Goal: Information Seeking & Learning: Learn about a topic

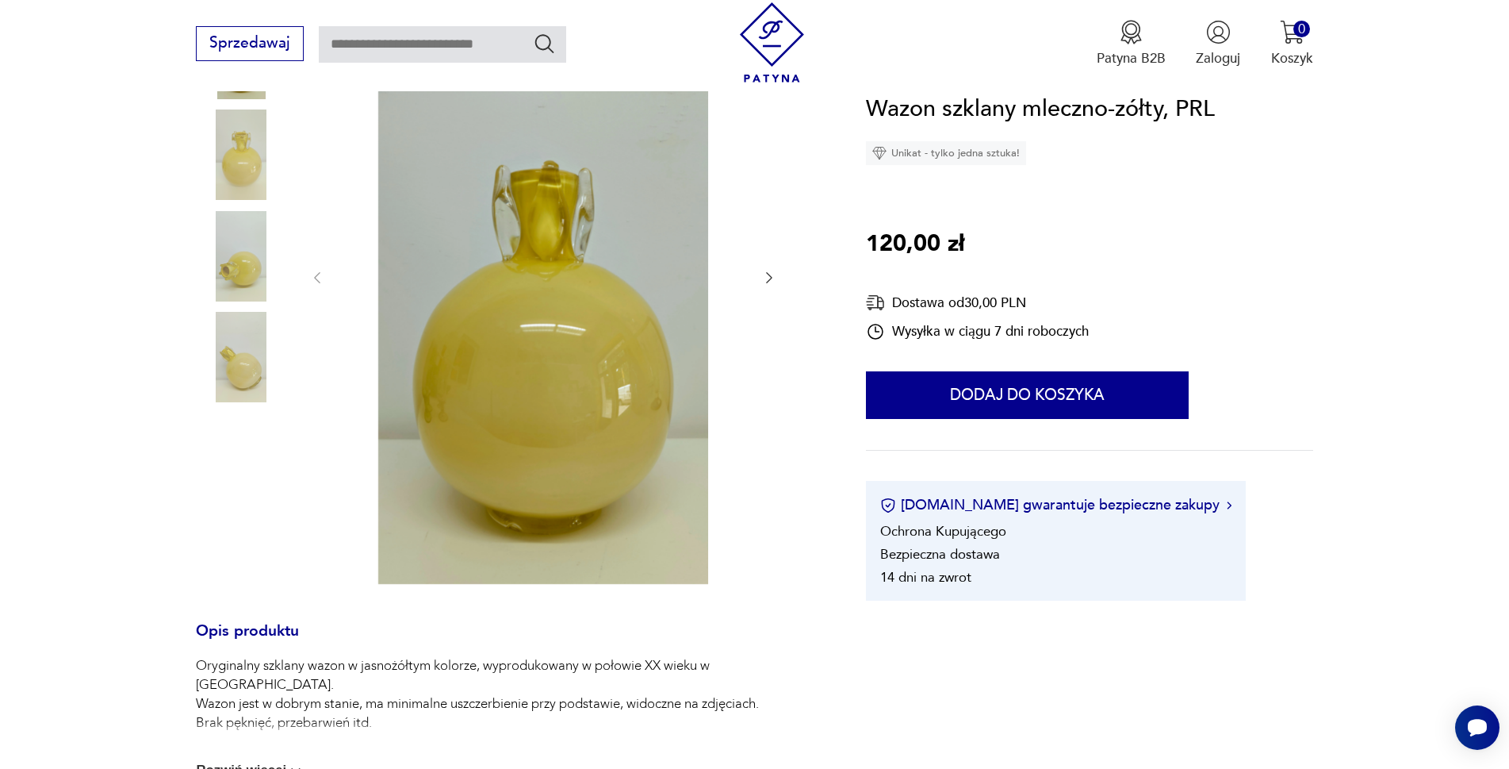
scroll to position [317, 0]
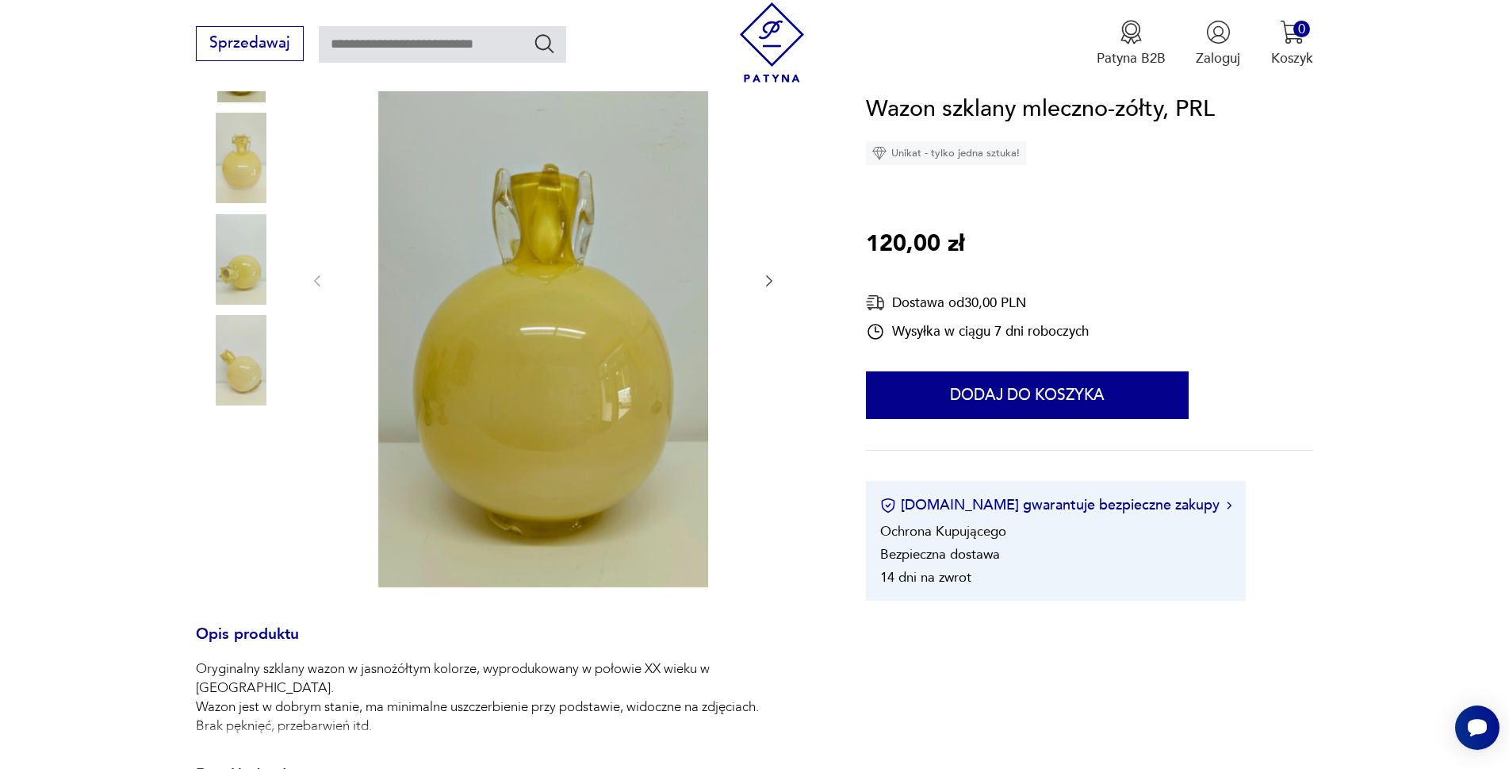
click at [259, 278] on img at bounding box center [241, 259] width 90 height 90
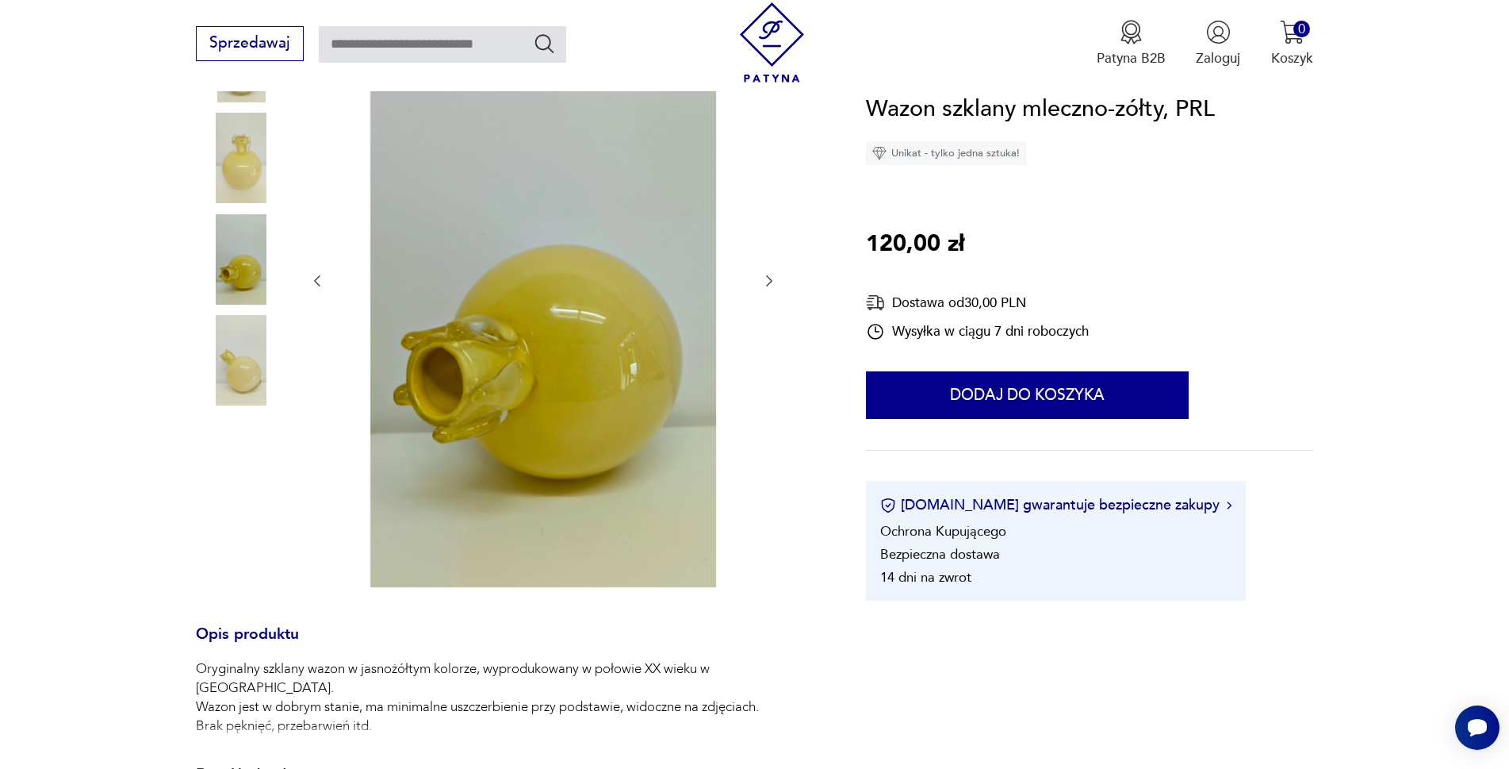
click at [237, 373] on img at bounding box center [241, 360] width 90 height 90
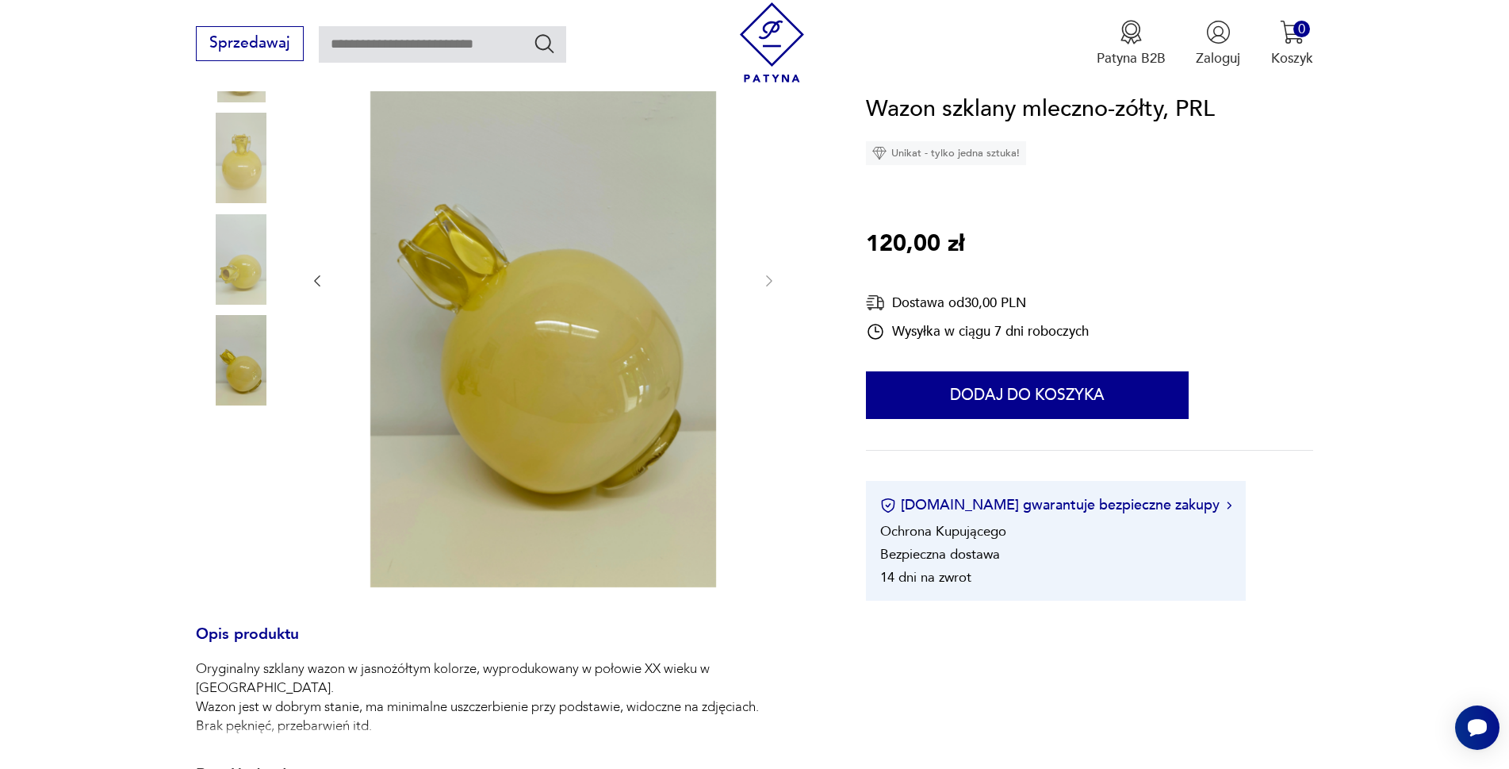
click at [616, 442] on img at bounding box center [543, 279] width 397 height 615
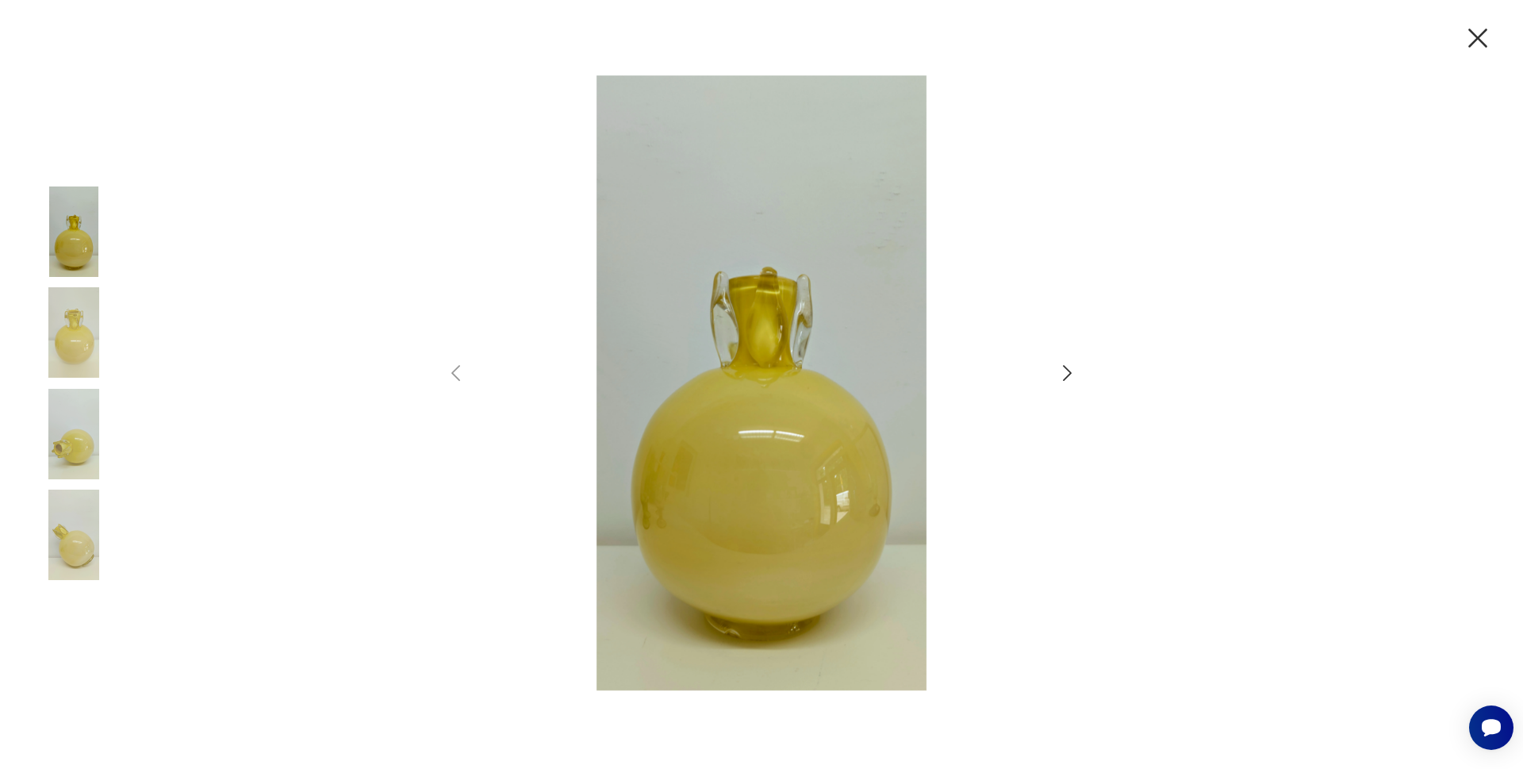
click at [1061, 370] on icon "button" at bounding box center [1067, 373] width 23 height 23
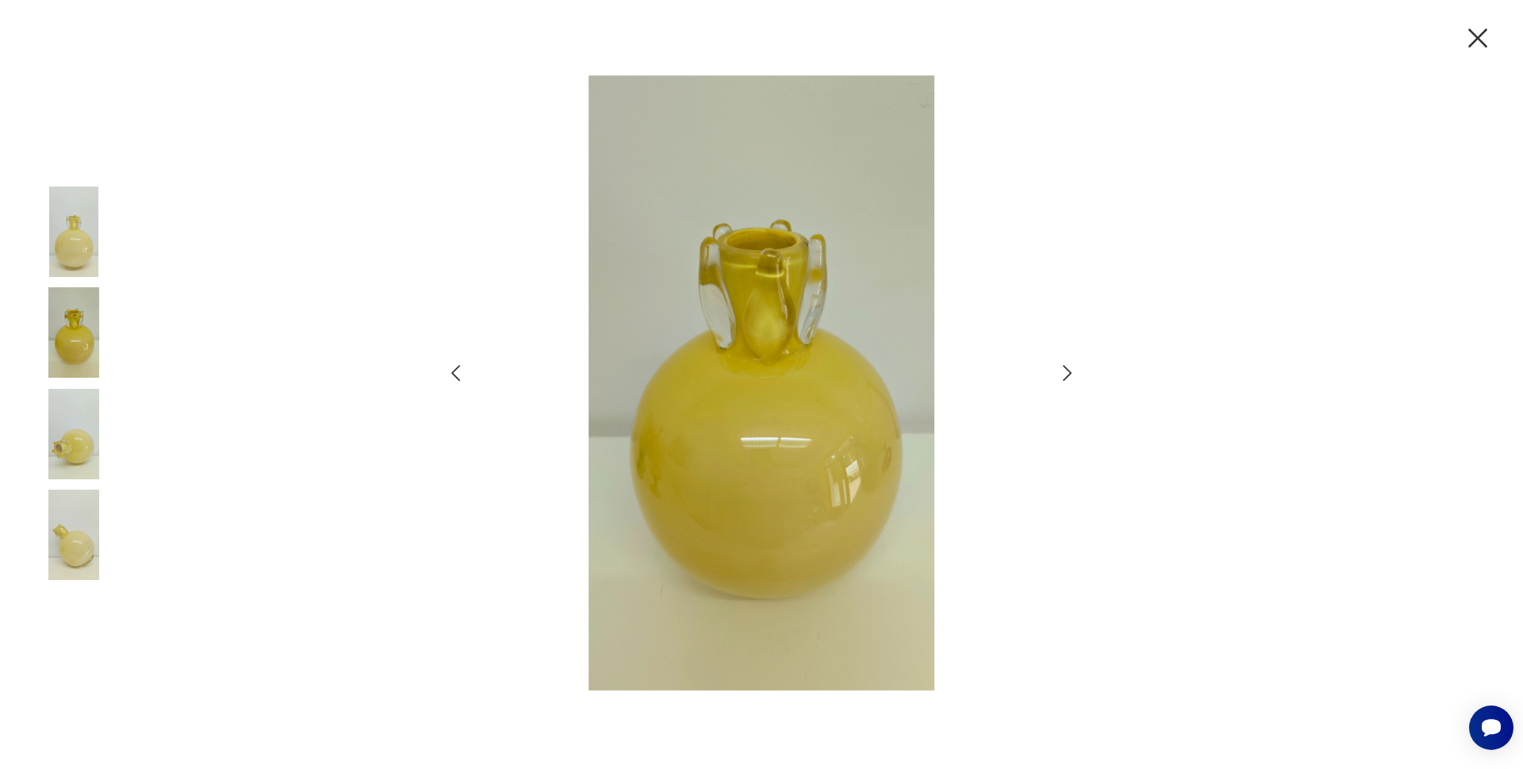
click at [1061, 370] on icon "button" at bounding box center [1067, 373] width 23 height 23
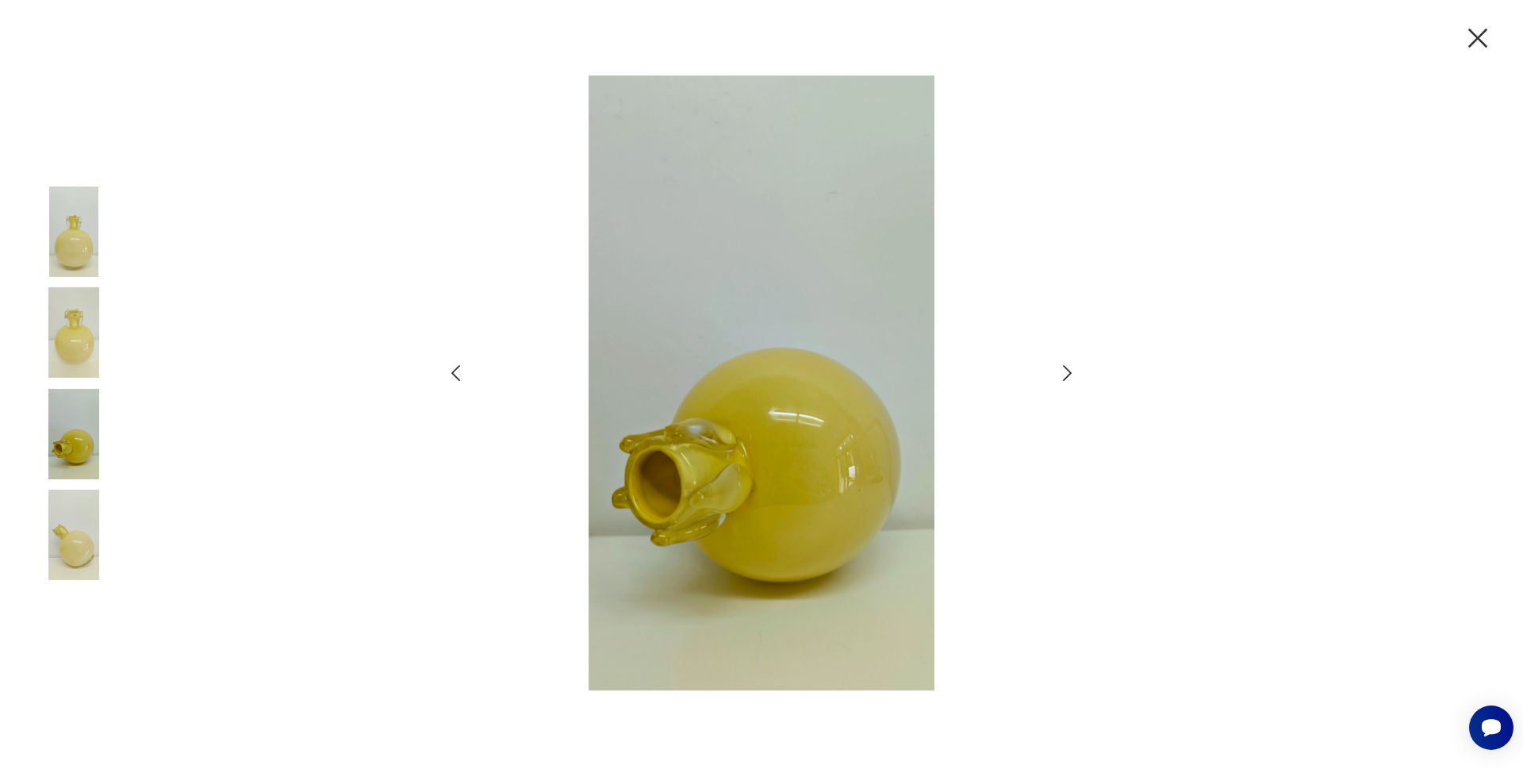
click at [1057, 371] on icon "button" at bounding box center [1067, 373] width 23 height 23
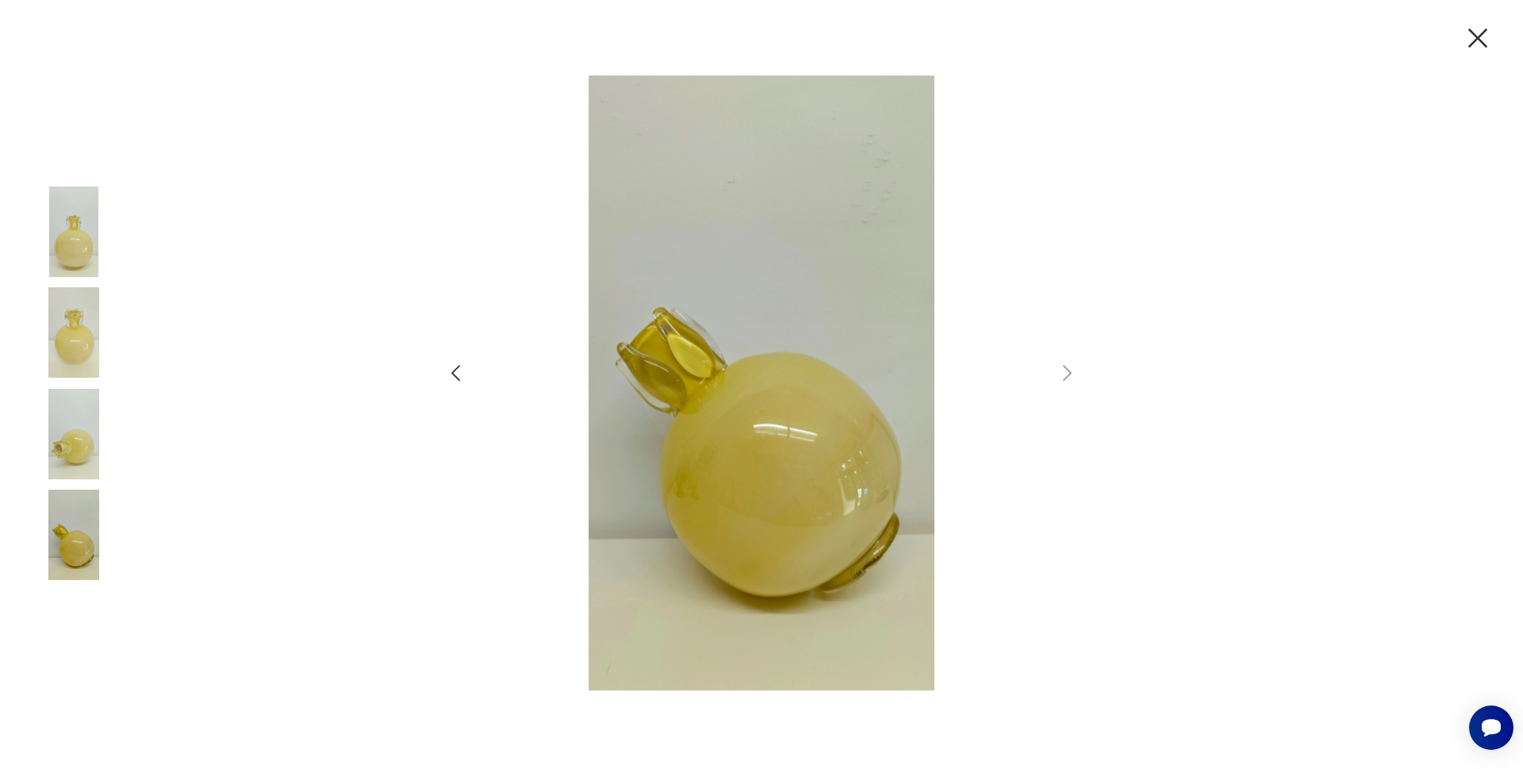
click at [1481, 40] on icon "button" at bounding box center [1477, 37] width 33 height 33
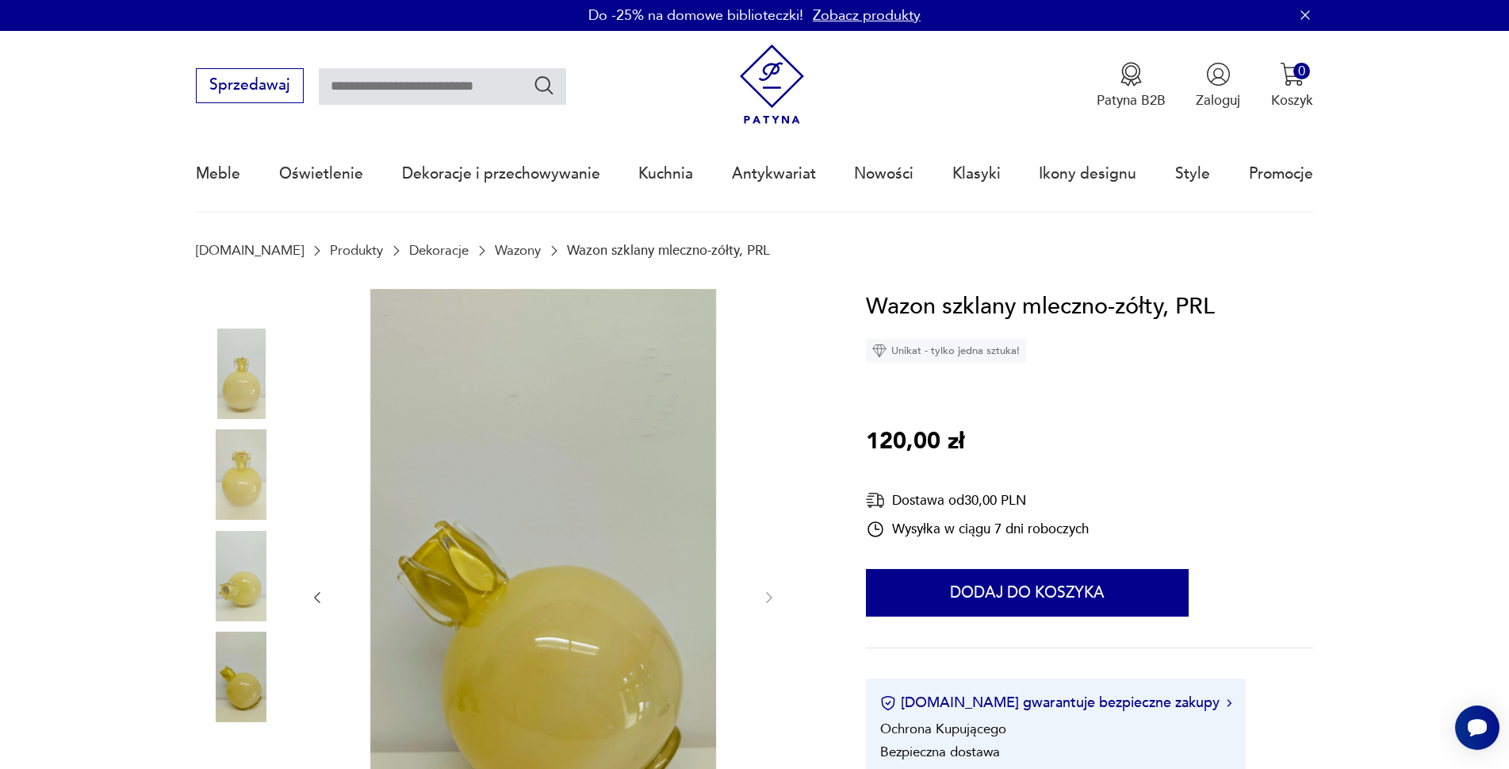
scroll to position [0, 0]
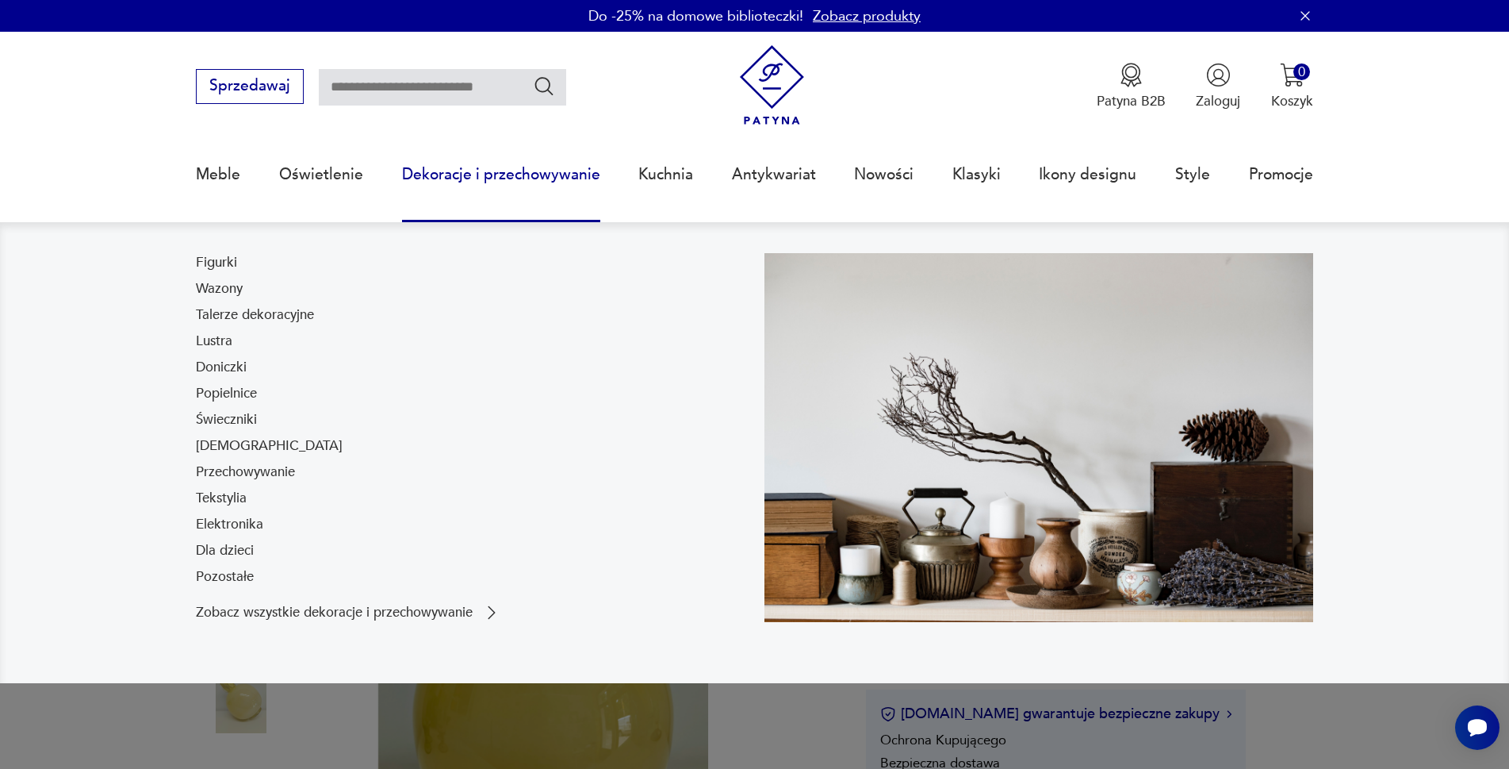
scroll to position [159, 0]
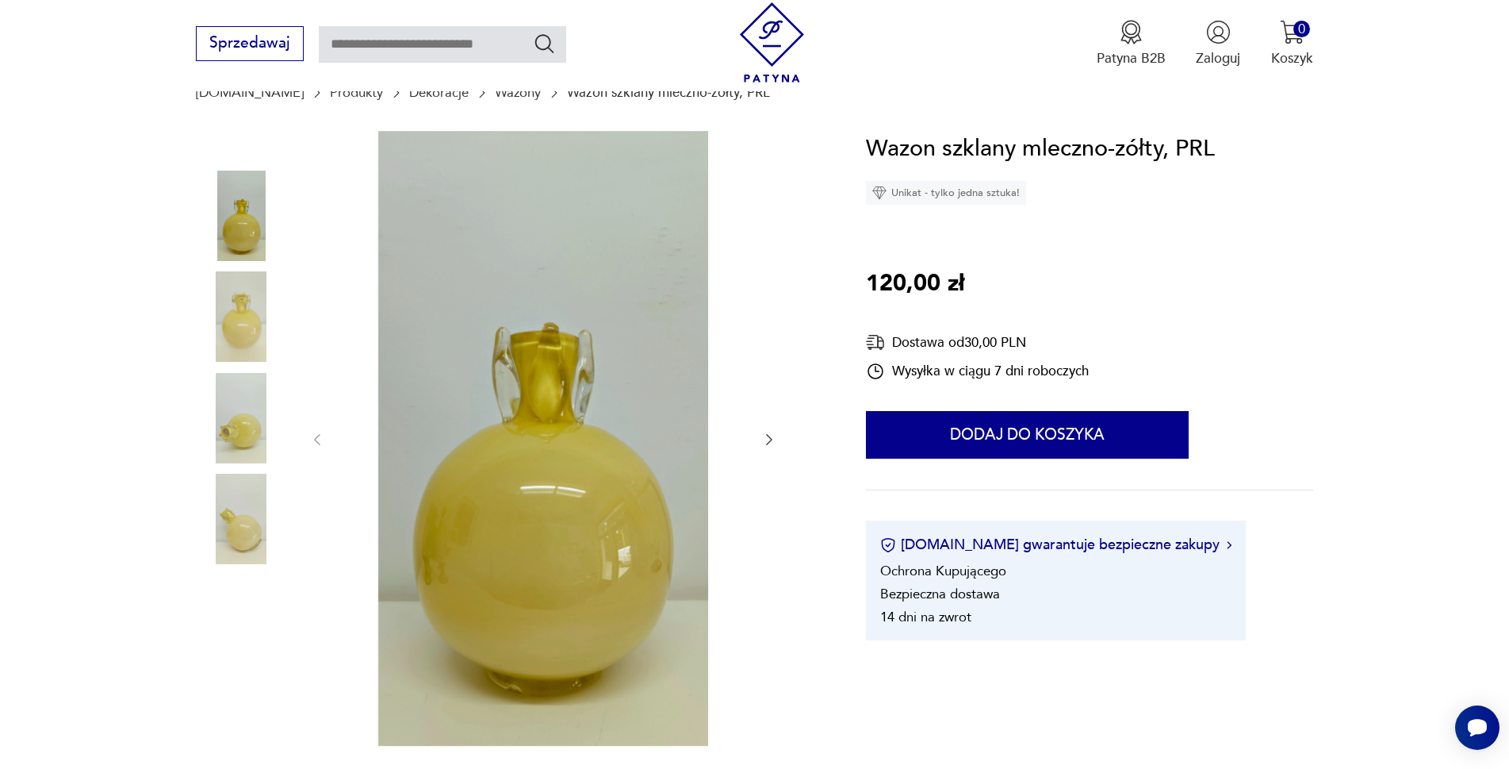
click at [239, 303] on img at bounding box center [241, 316] width 90 height 90
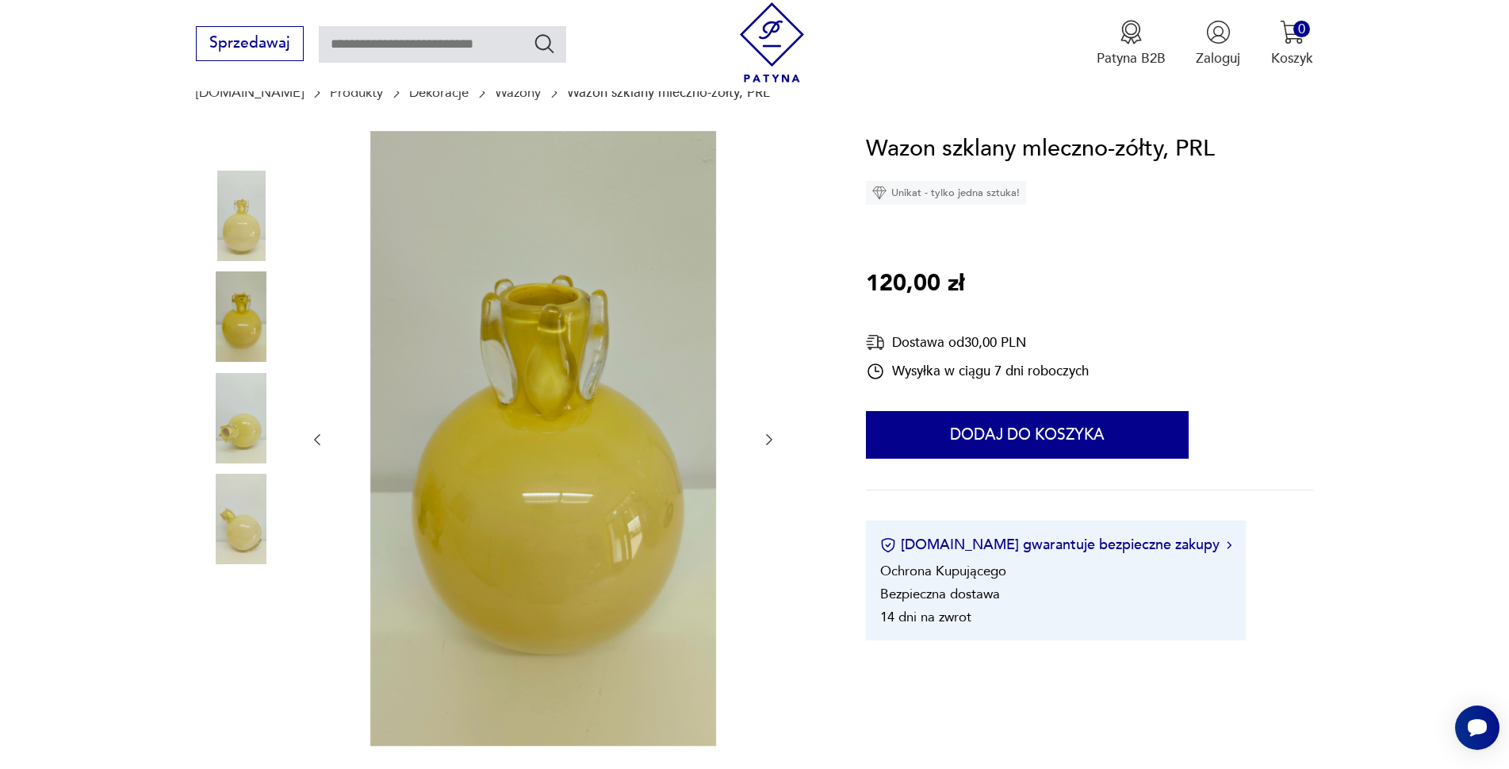
click at [248, 396] on img at bounding box center [241, 418] width 90 height 90
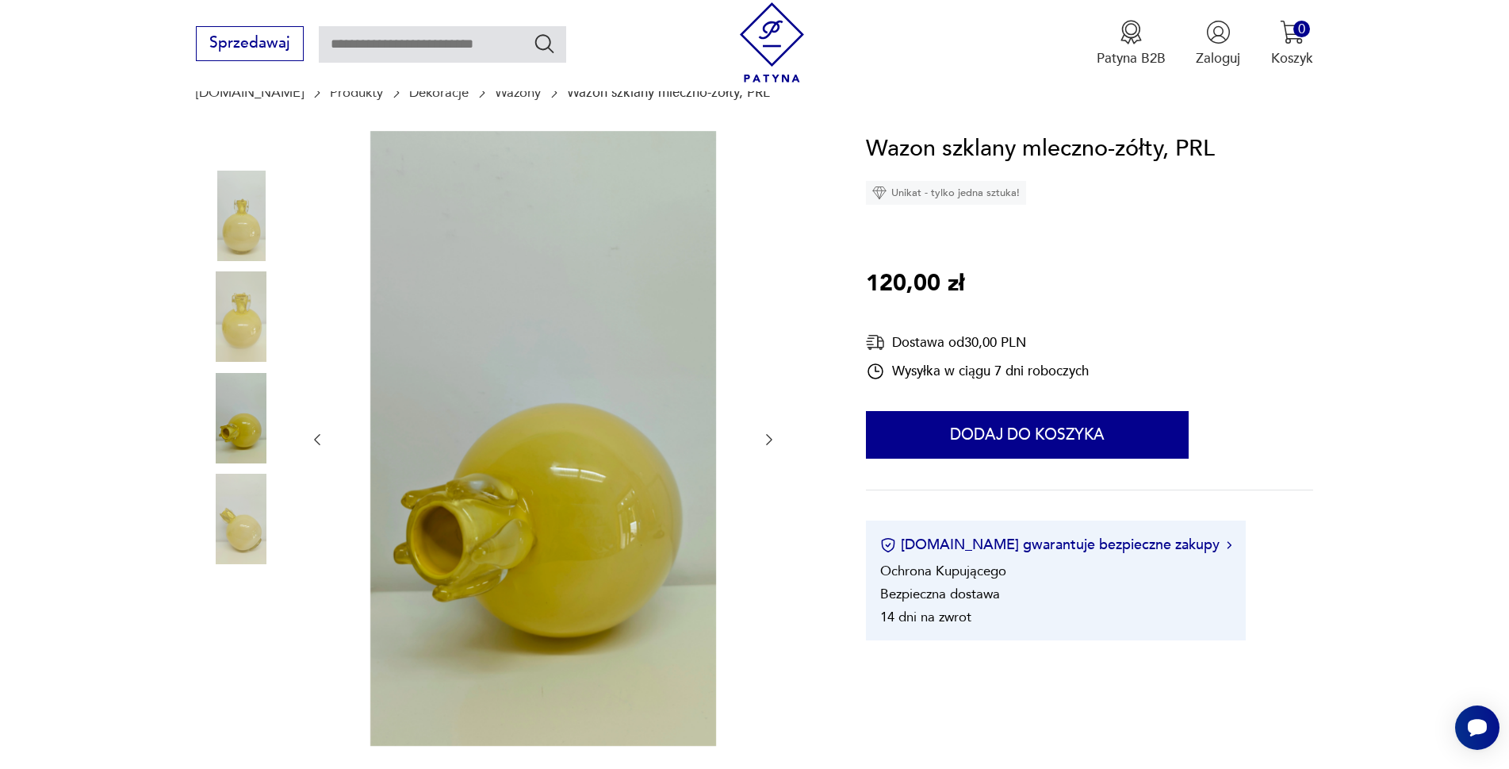
click at [244, 501] on img at bounding box center [241, 519] width 90 height 90
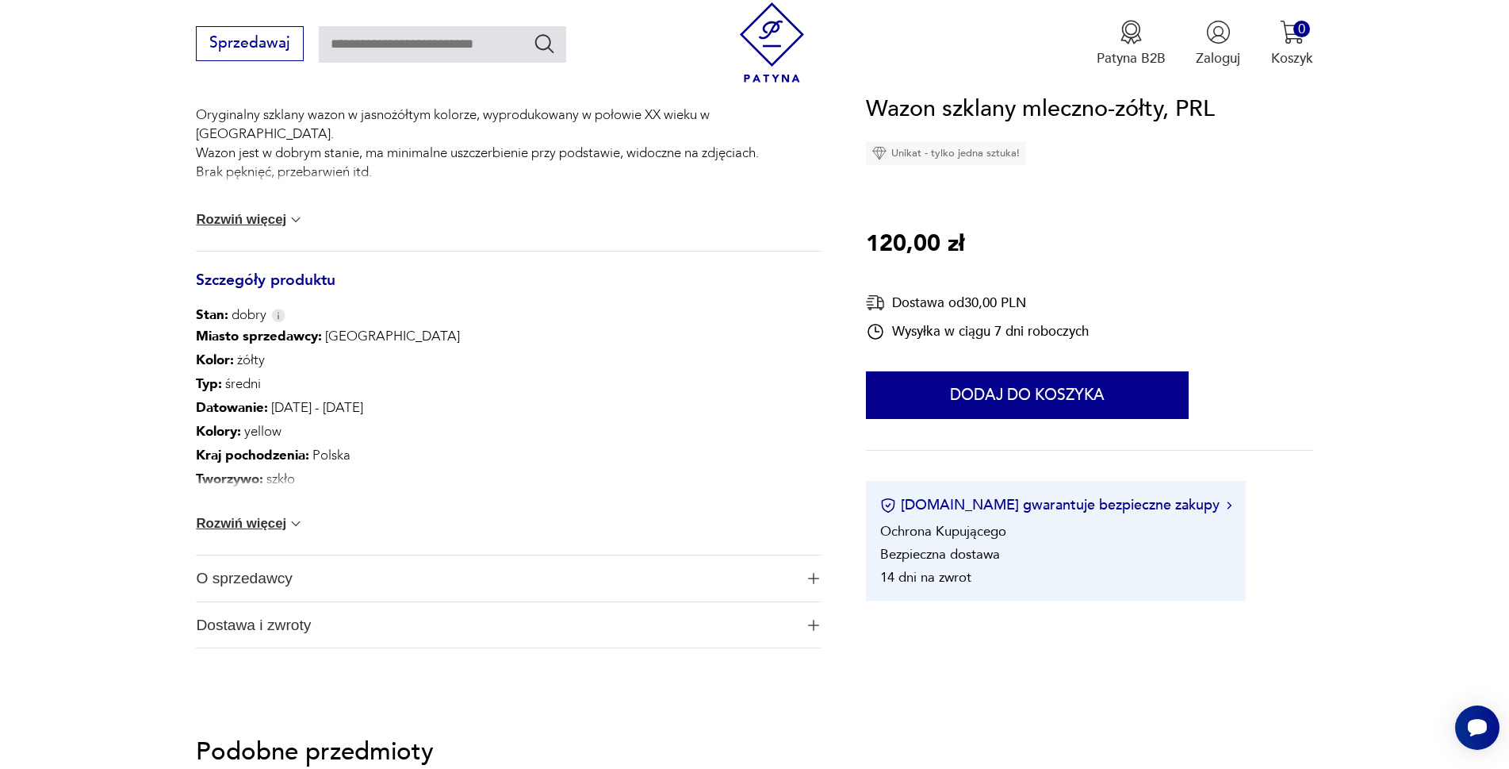
scroll to position [873, 0]
click at [256, 523] on button "Rozwiń więcej" at bounding box center [250, 522] width 108 height 16
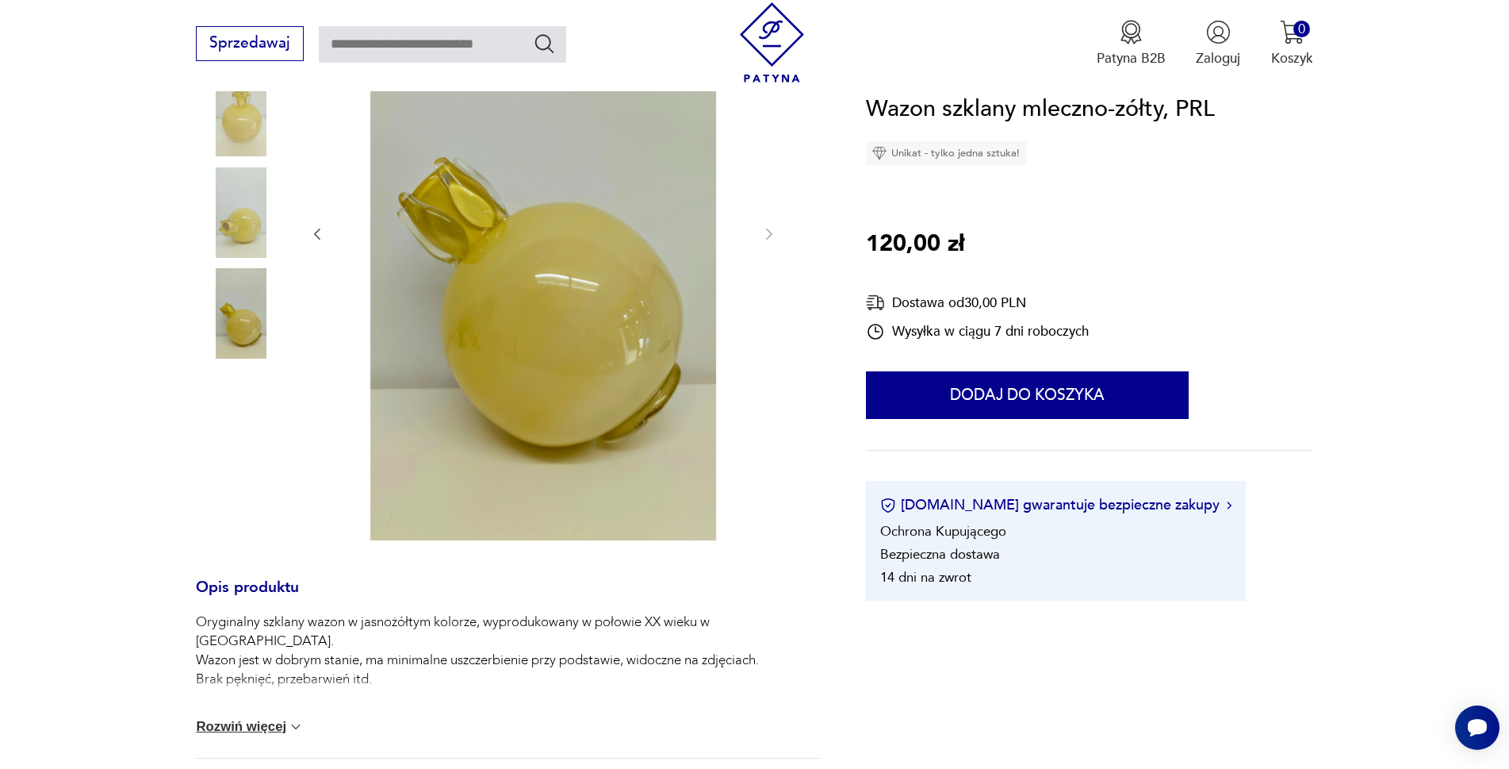
scroll to position [159, 0]
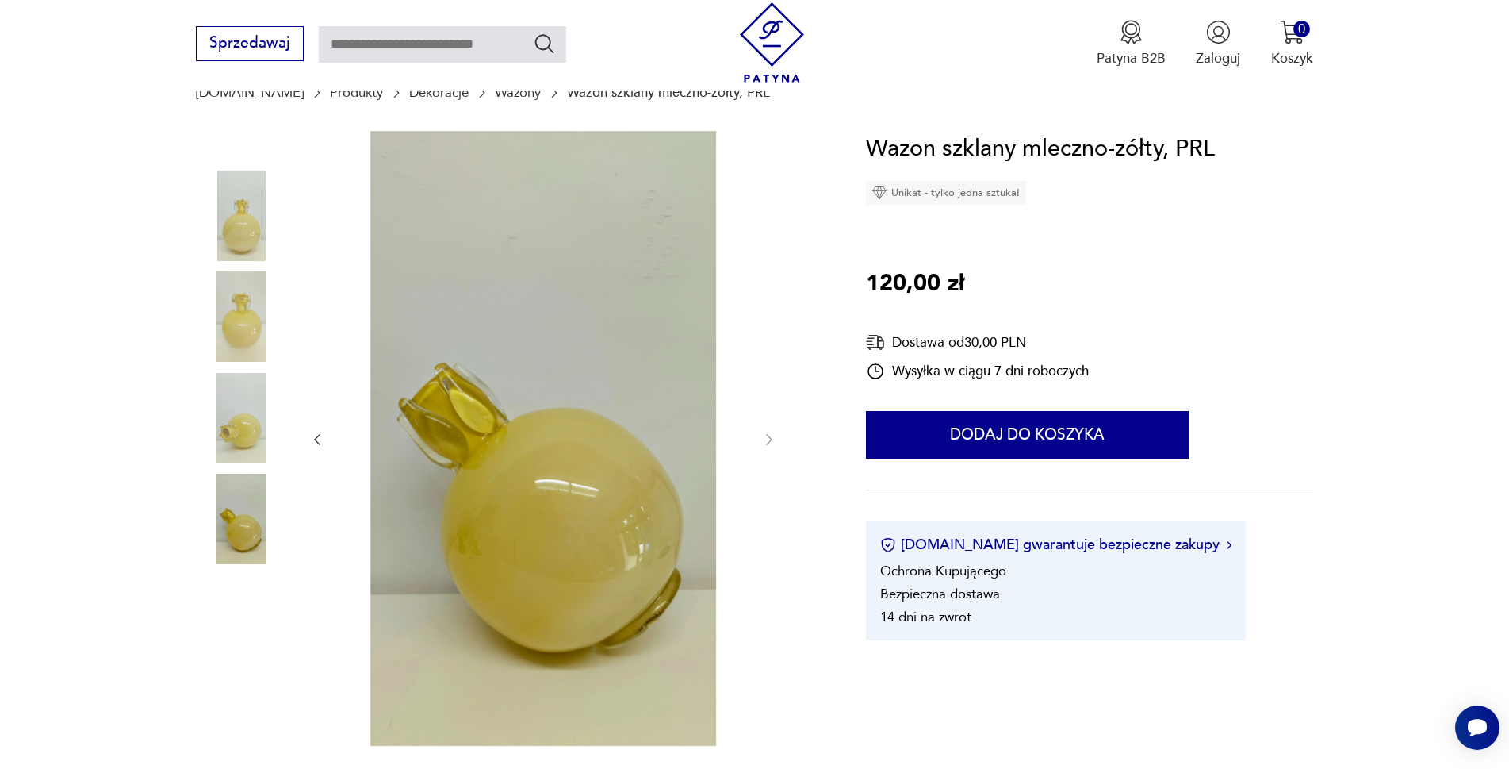
click at [244, 440] on img at bounding box center [241, 418] width 90 height 90
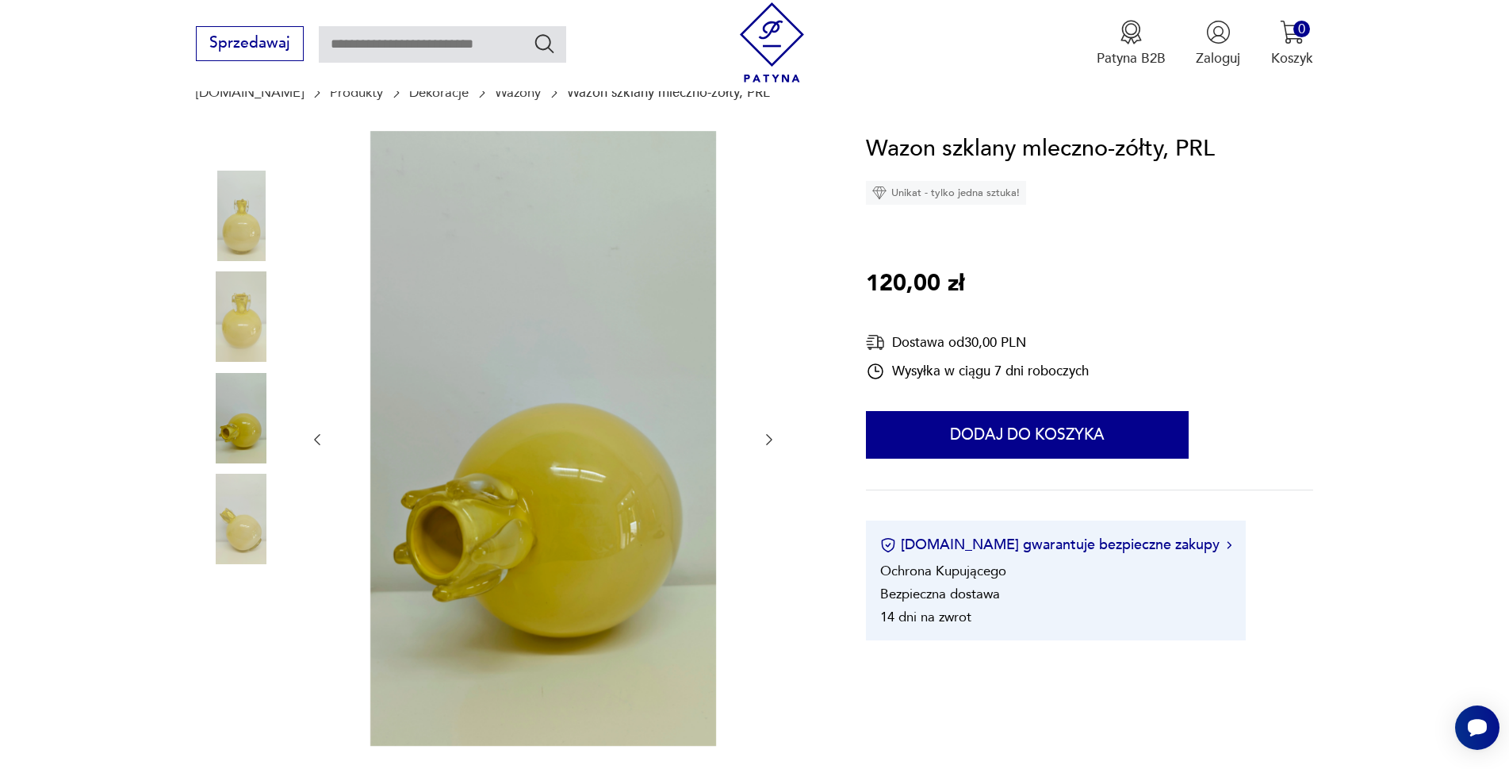
click at [242, 336] on img at bounding box center [241, 316] width 90 height 90
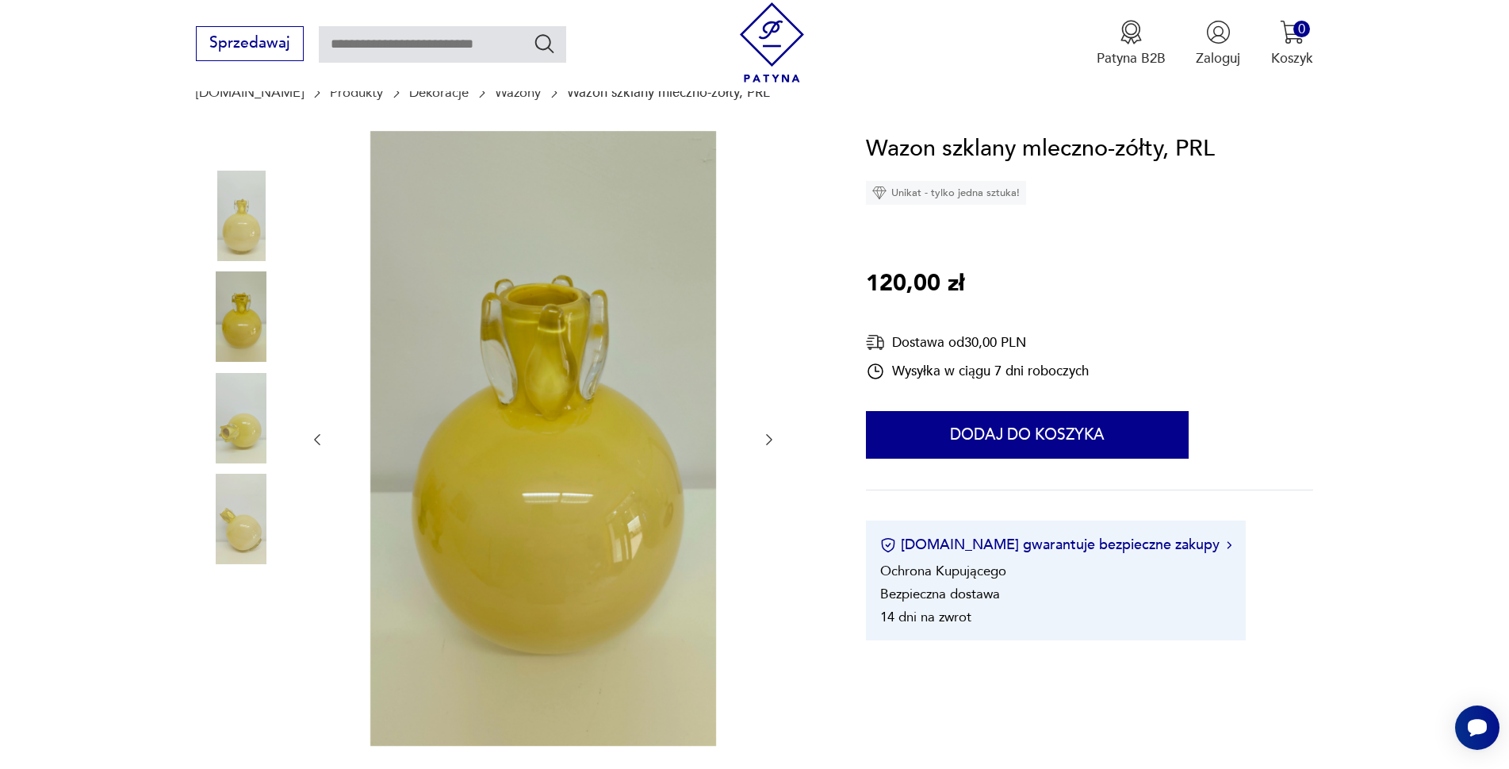
click at [244, 231] on img at bounding box center [241, 216] width 90 height 90
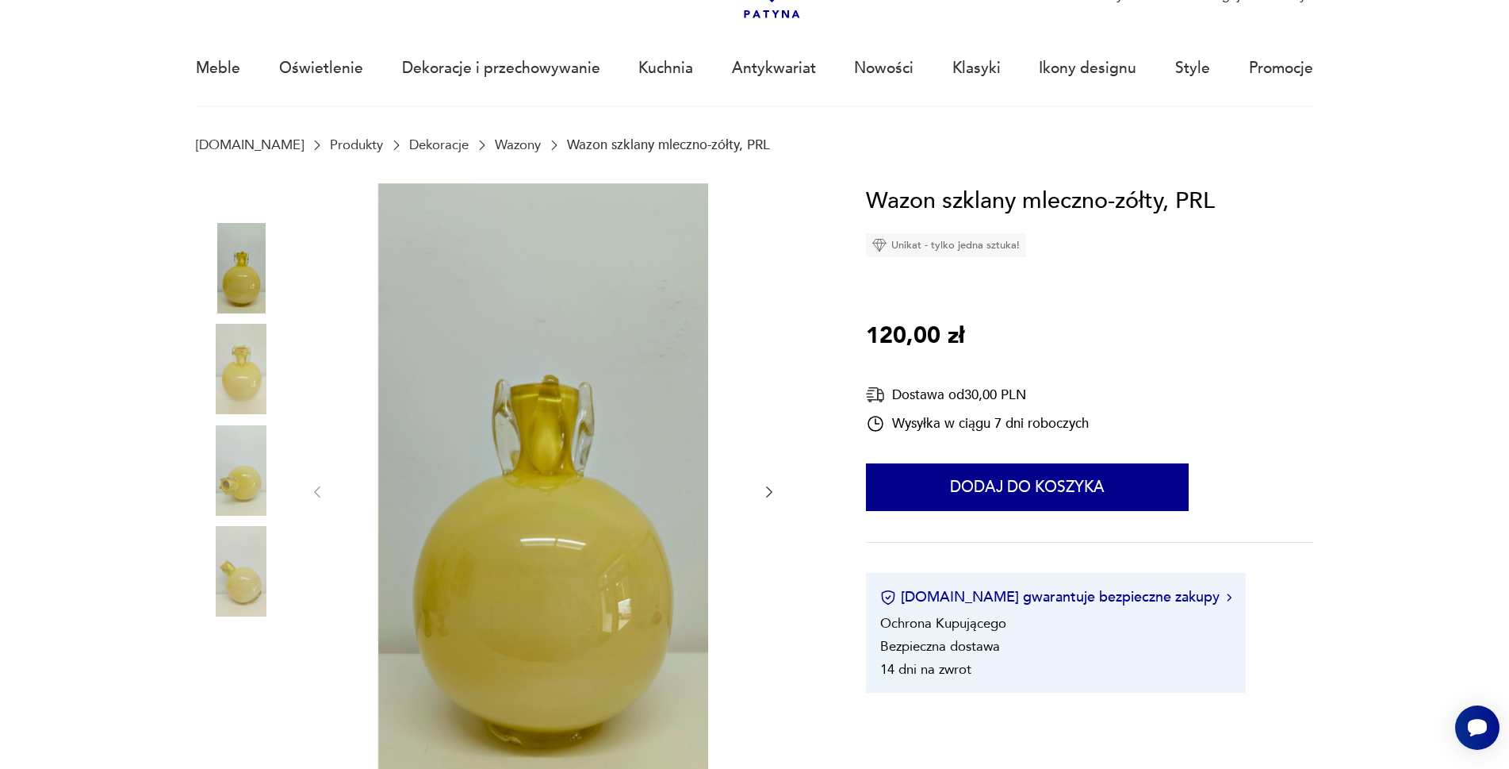
scroll to position [0, 0]
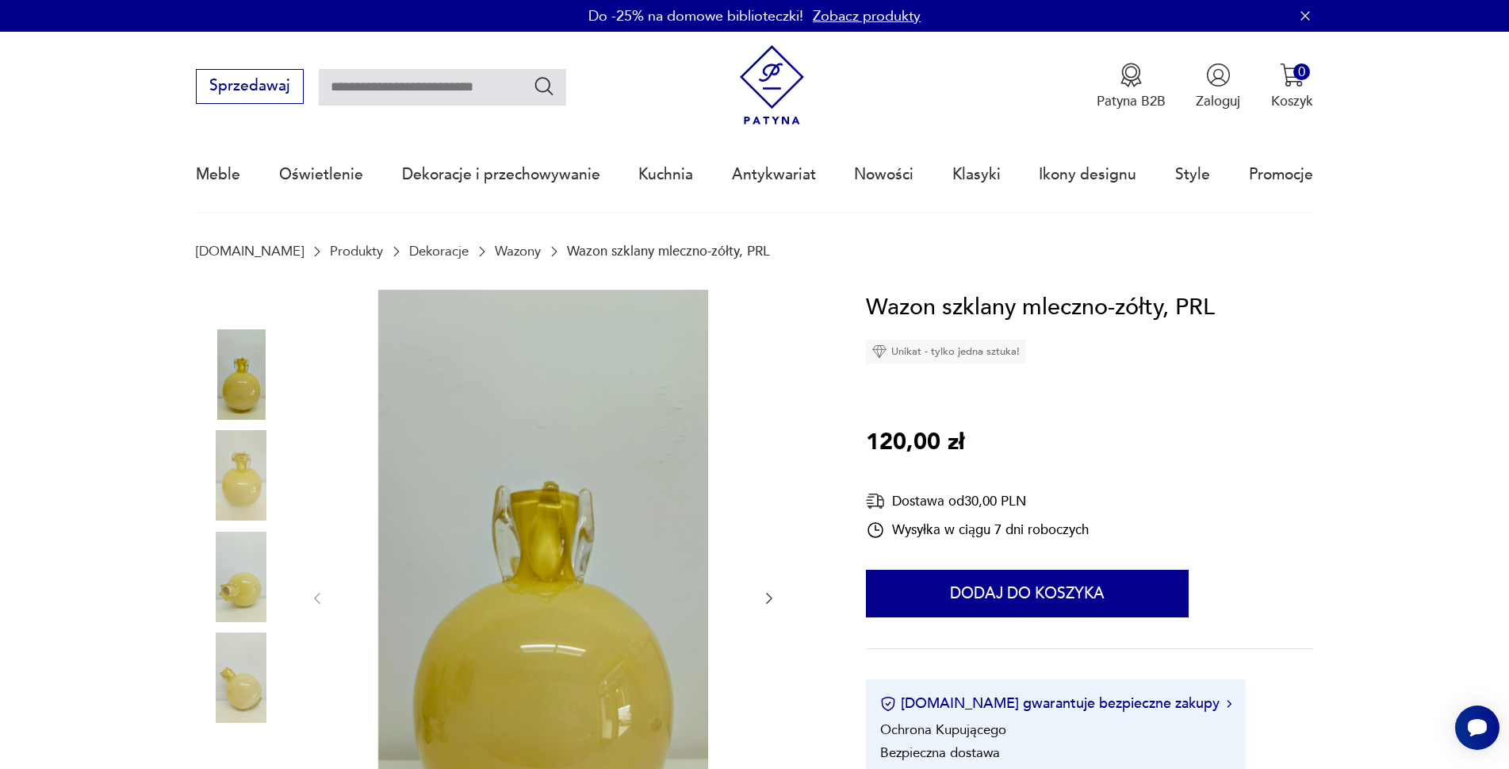
click at [373, 90] on input "text" at bounding box center [442, 87] width 247 height 36
click at [409, 251] on link "Dekoracje" at bounding box center [438, 251] width 59 height 15
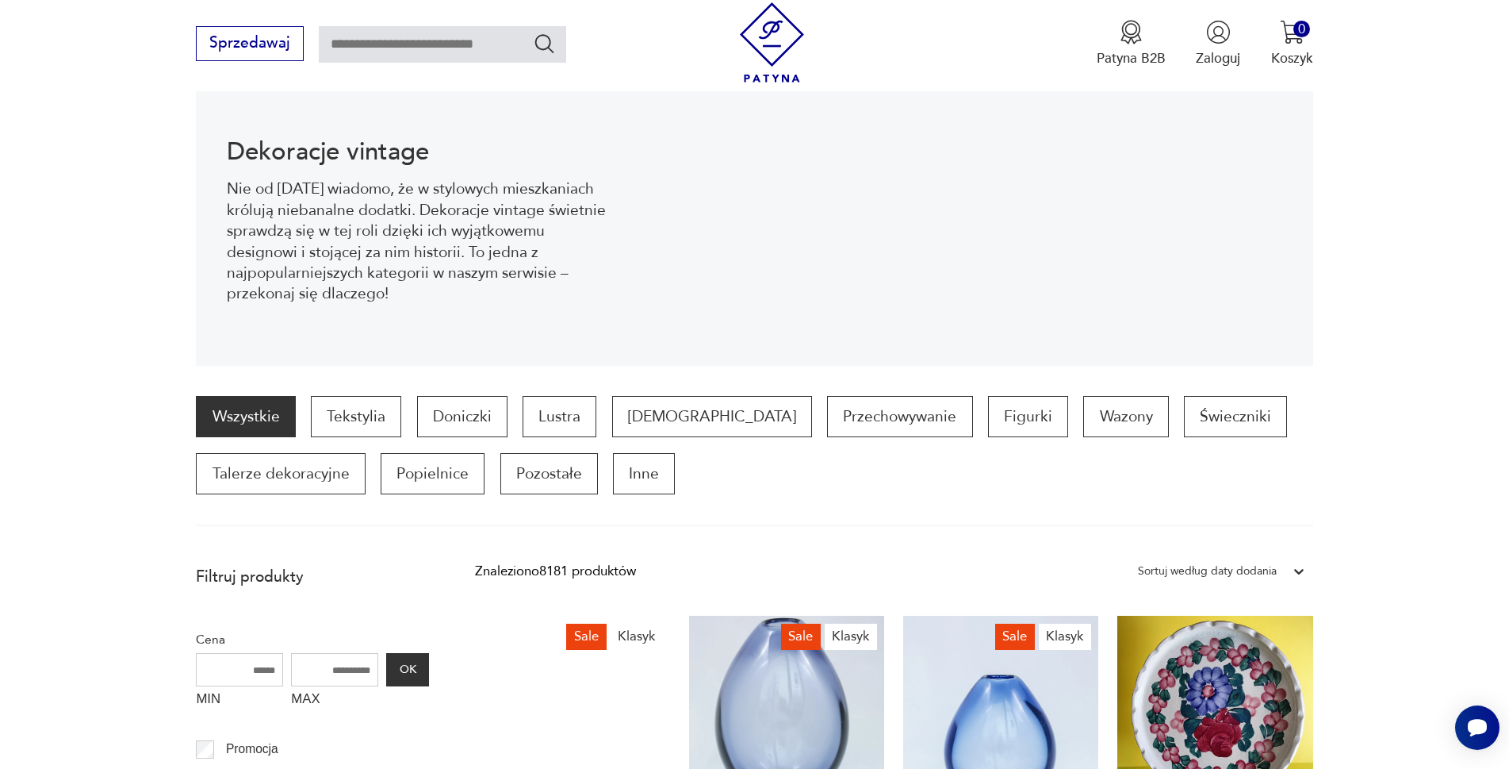
scroll to position [210, 0]
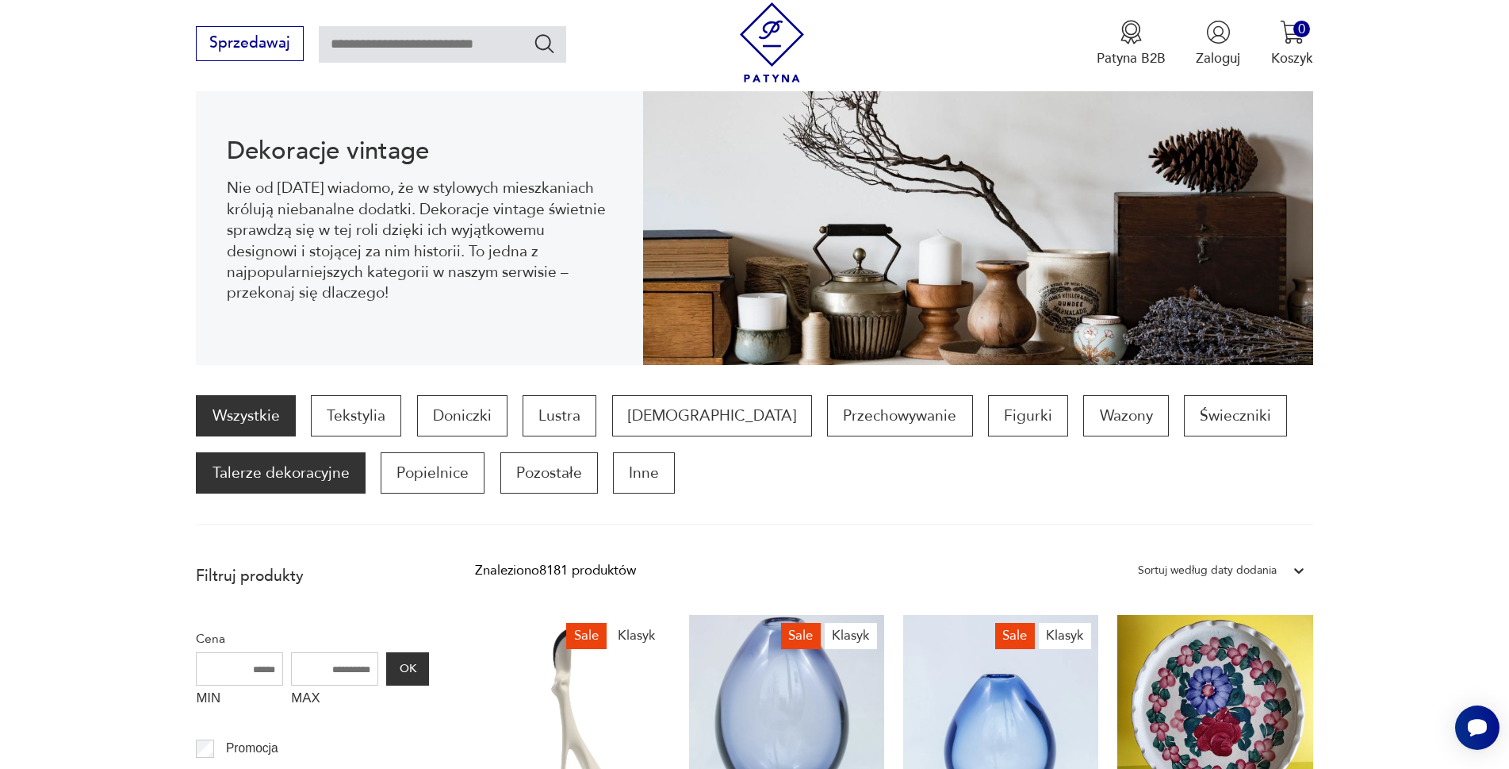
click at [265, 478] on p "Talerze dekoracyjne" at bounding box center [280, 472] width 169 height 41
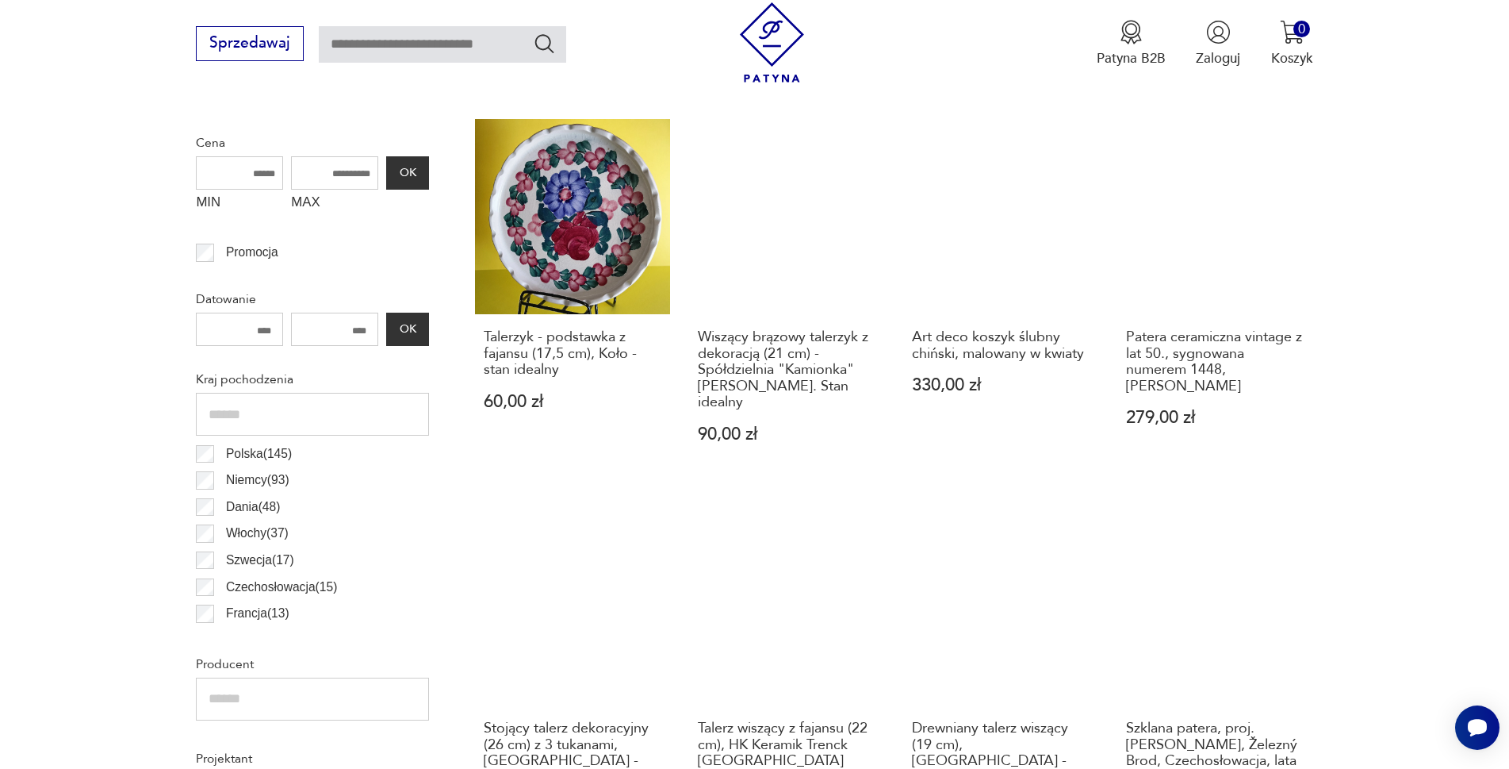
scroll to position [687, 0]
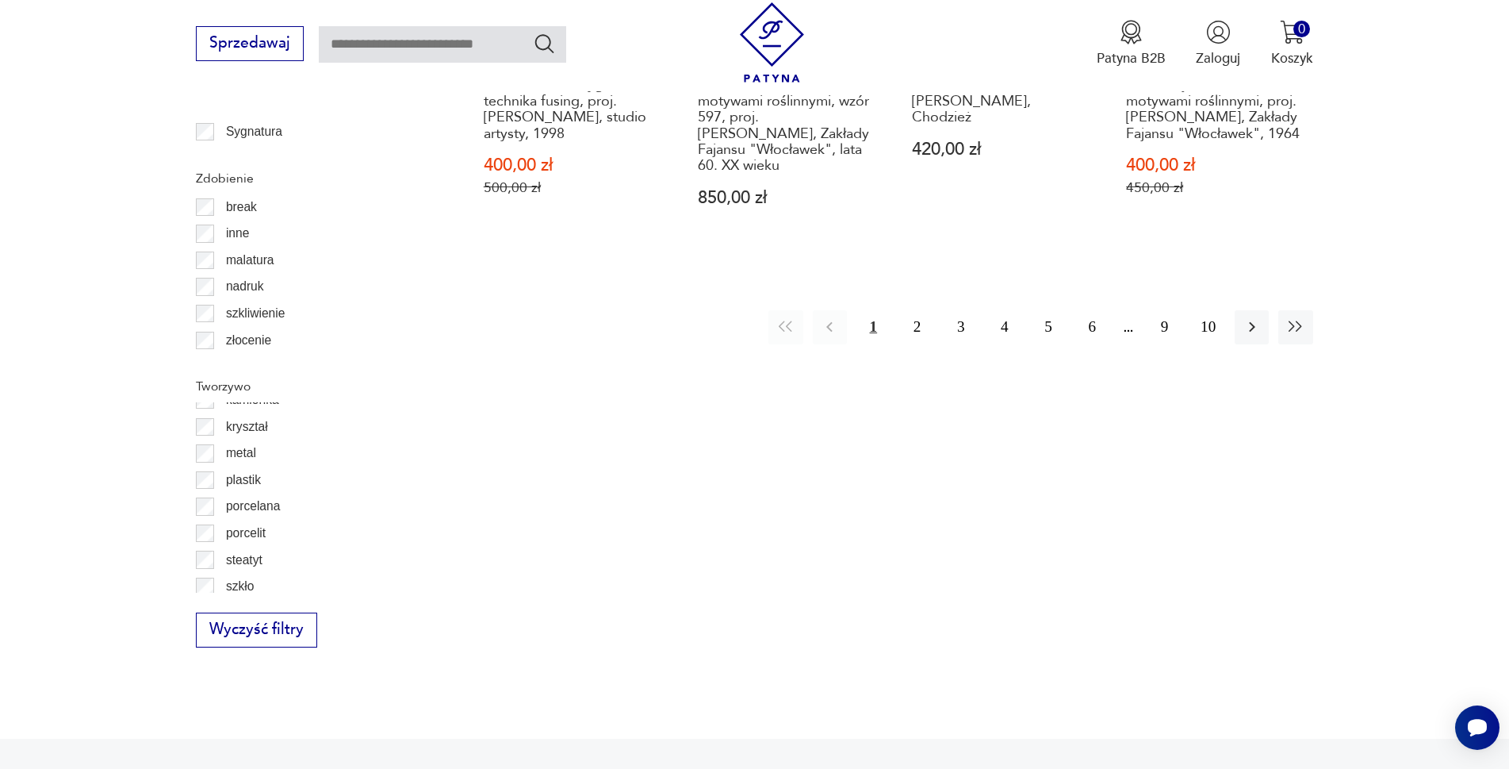
scroll to position [182, 0]
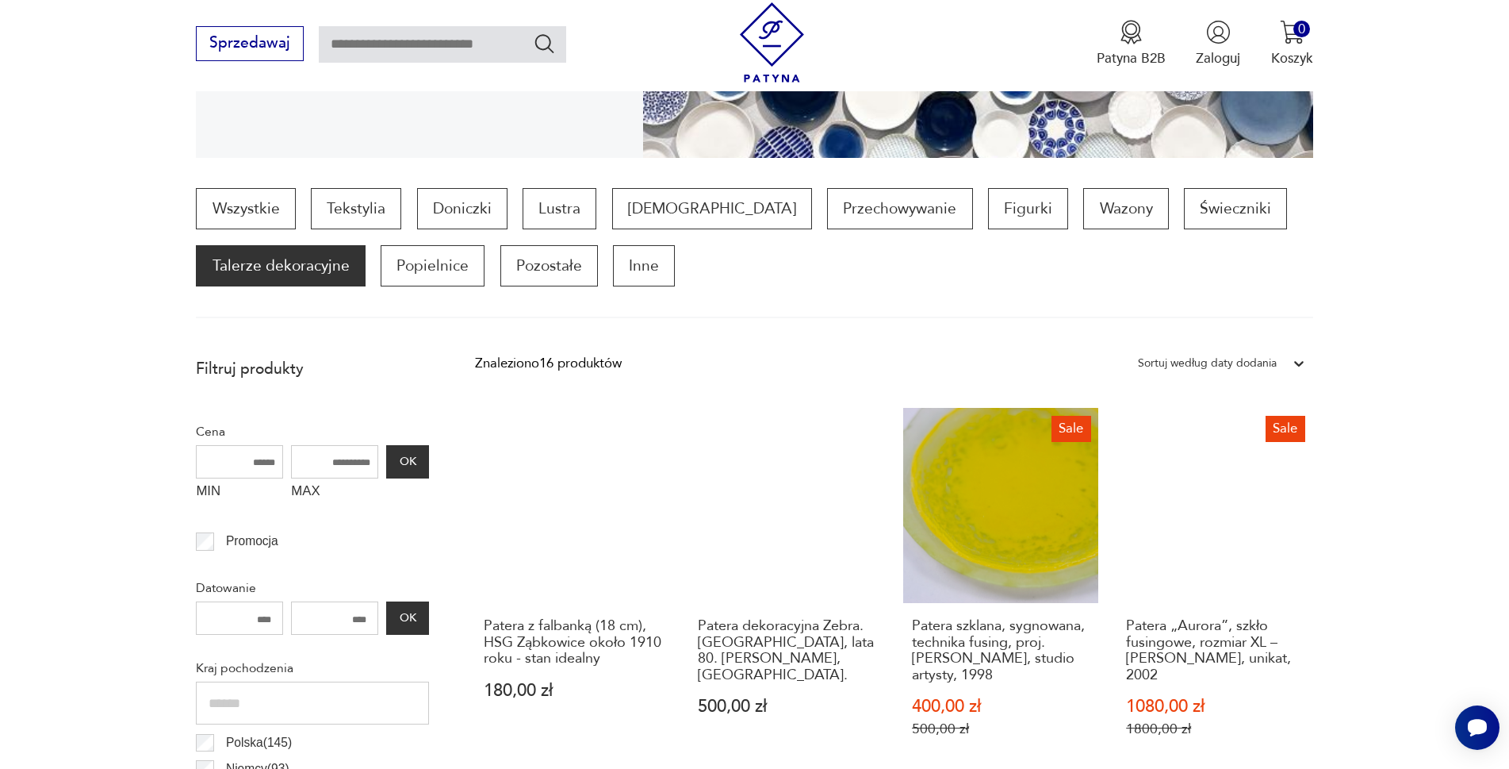
scroll to position [370, 0]
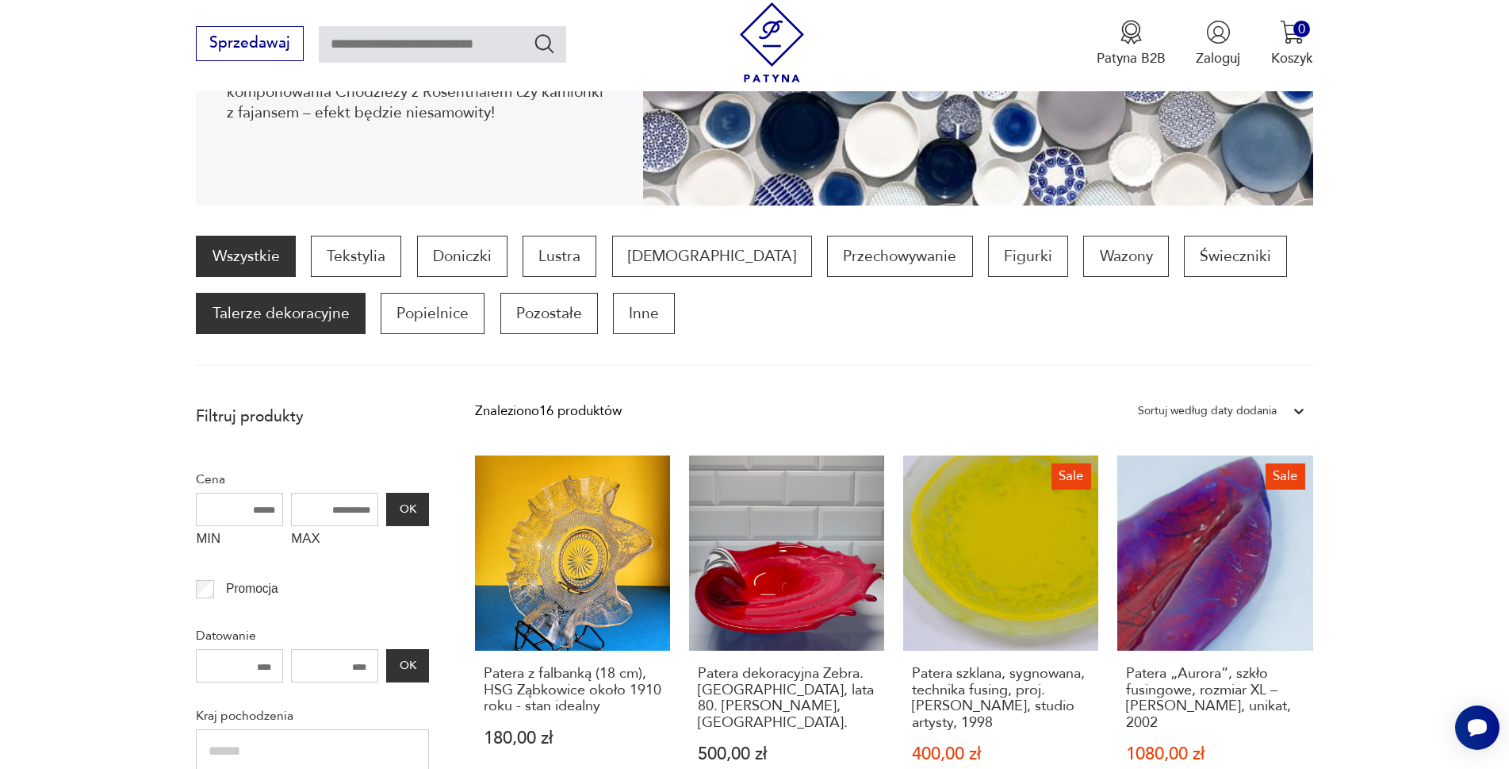
click at [241, 260] on link "Wszystkie" at bounding box center [245, 256] width 99 height 41
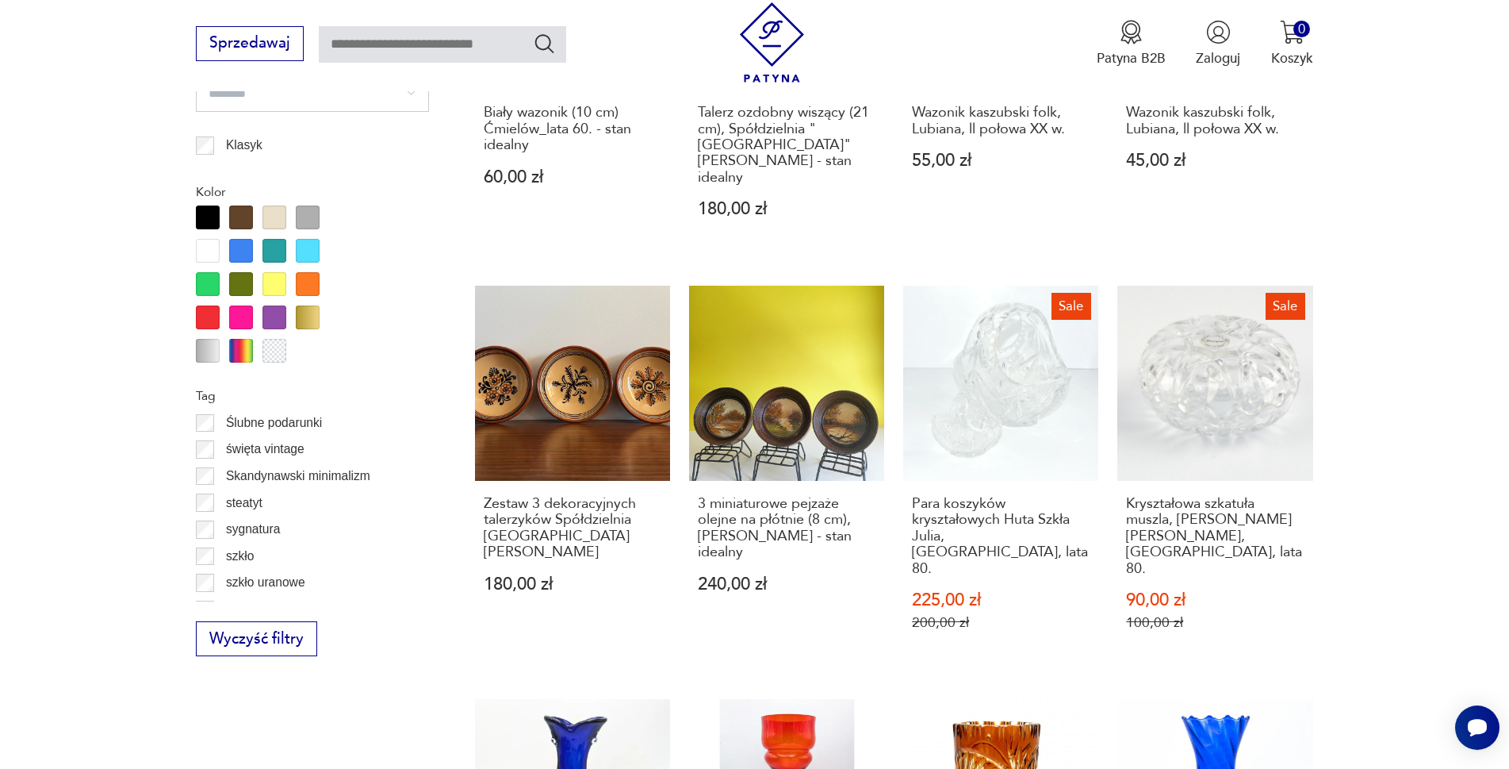
scroll to position [1359, 0]
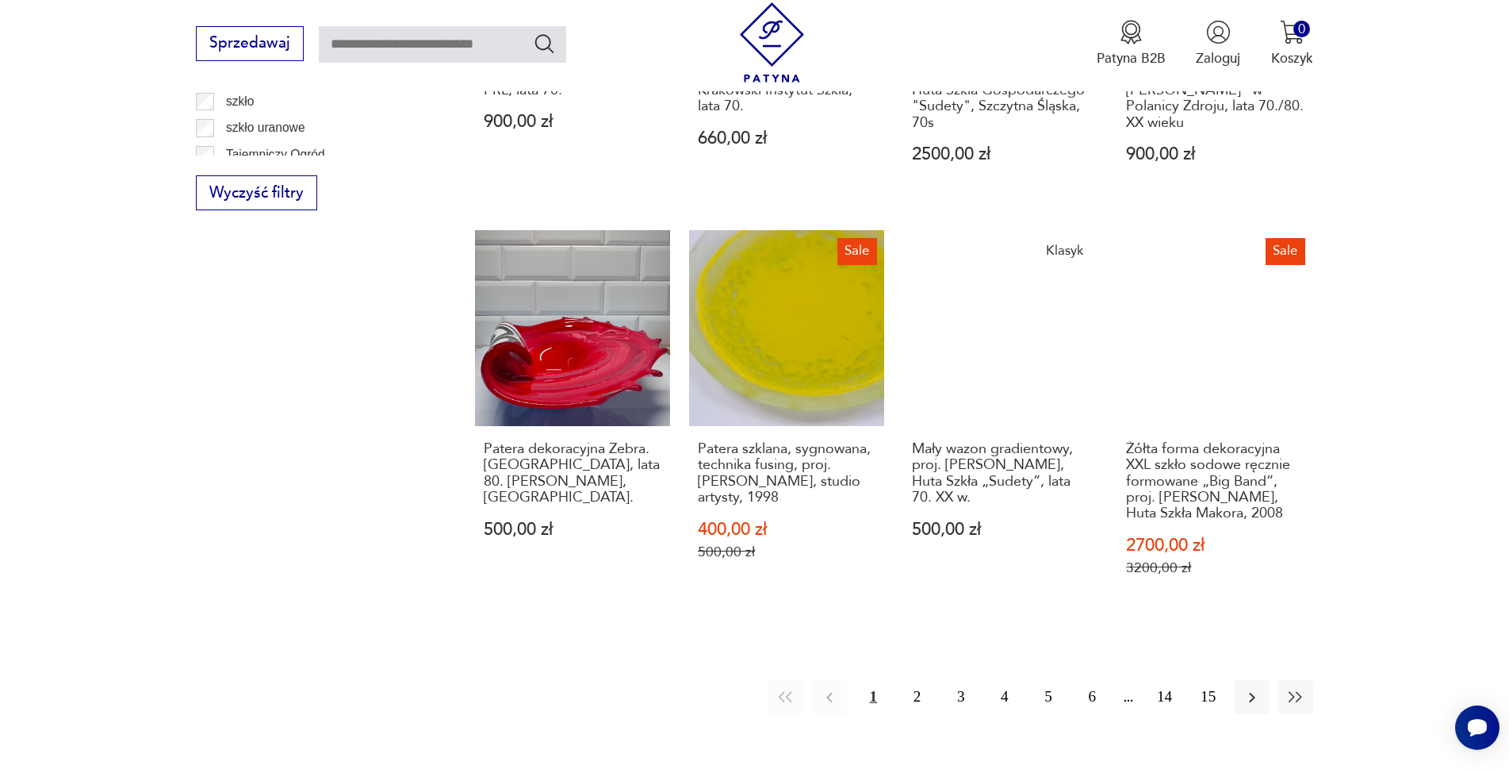
scroll to position [1718, 0]
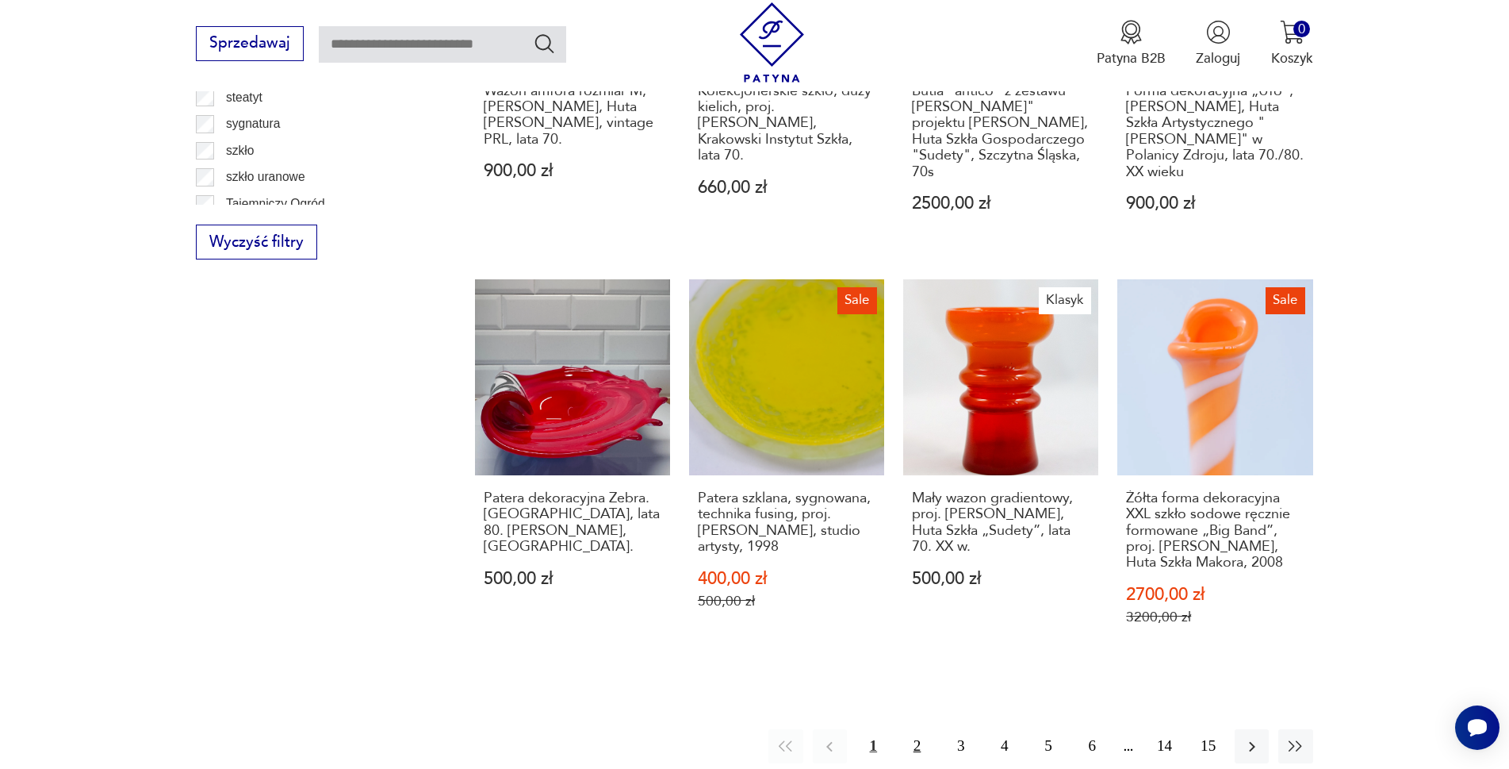
click at [921, 729] on button "2" at bounding box center [917, 746] width 34 height 34
